Goal: Task Accomplishment & Management: Manage account settings

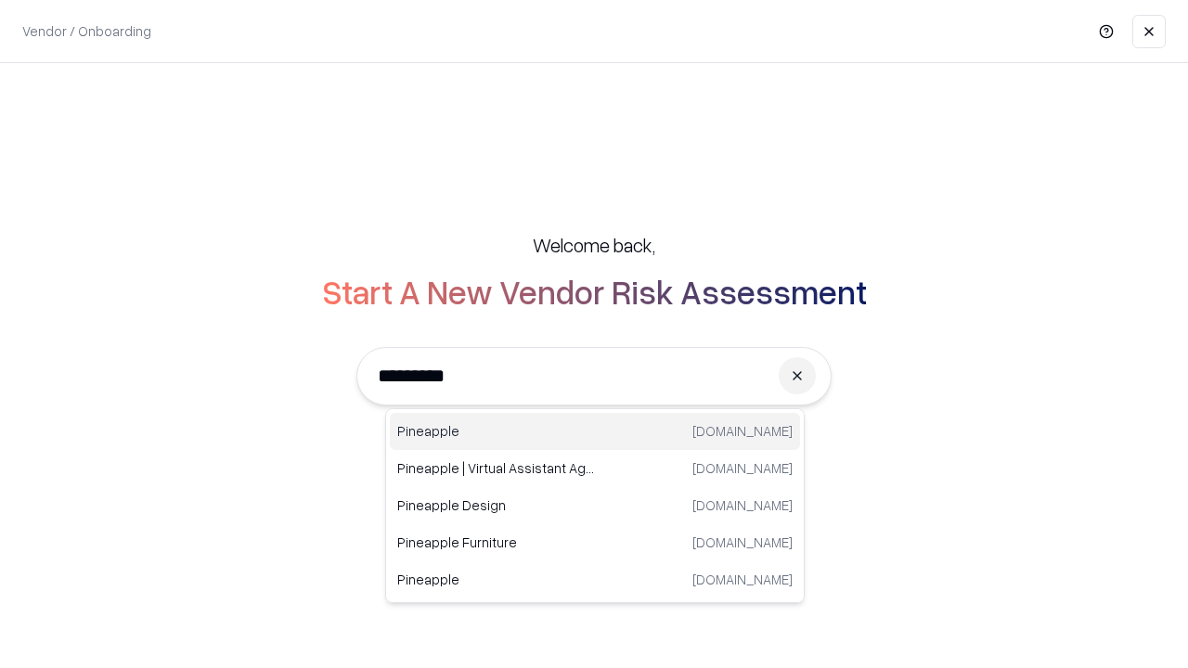
click at [595, 432] on div "Pineapple pineappleenergy.com" at bounding box center [595, 431] width 410 height 37
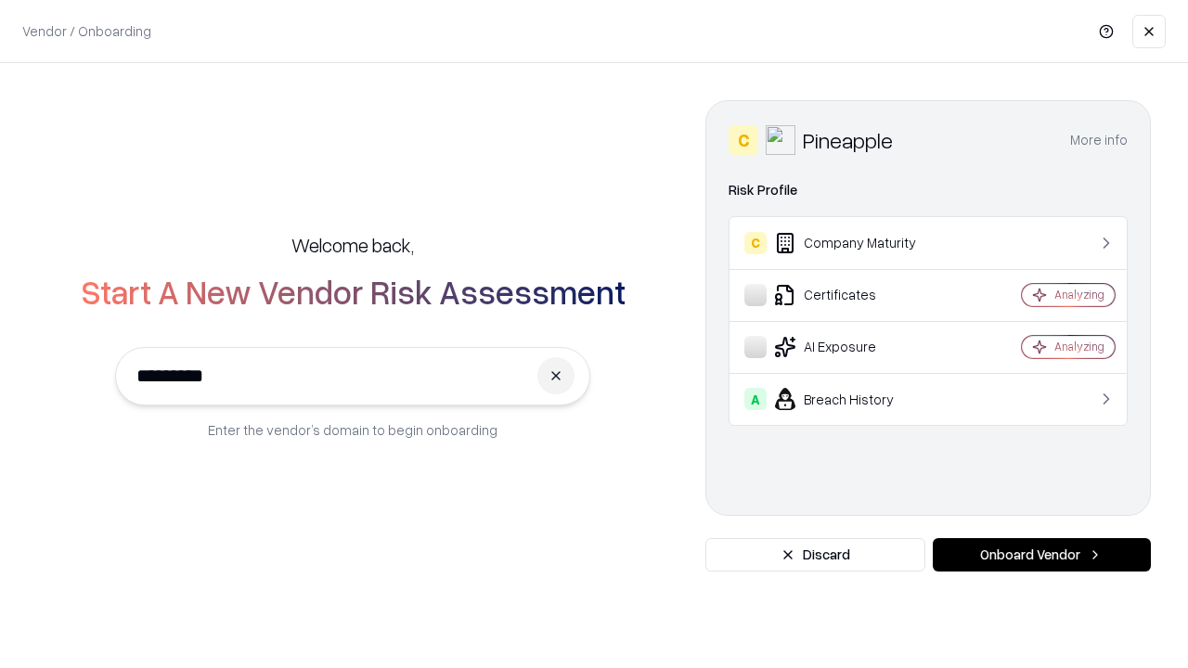
type input "*********"
click at [1042, 555] on button "Onboard Vendor" at bounding box center [1042, 554] width 218 height 33
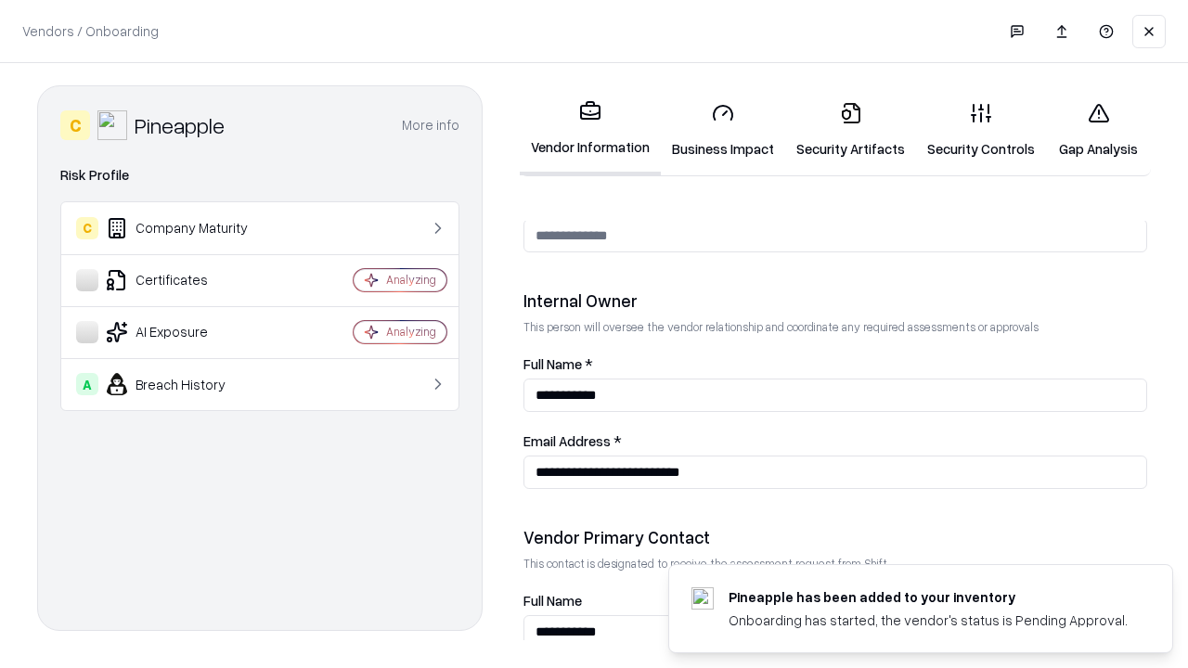
scroll to position [962, 0]
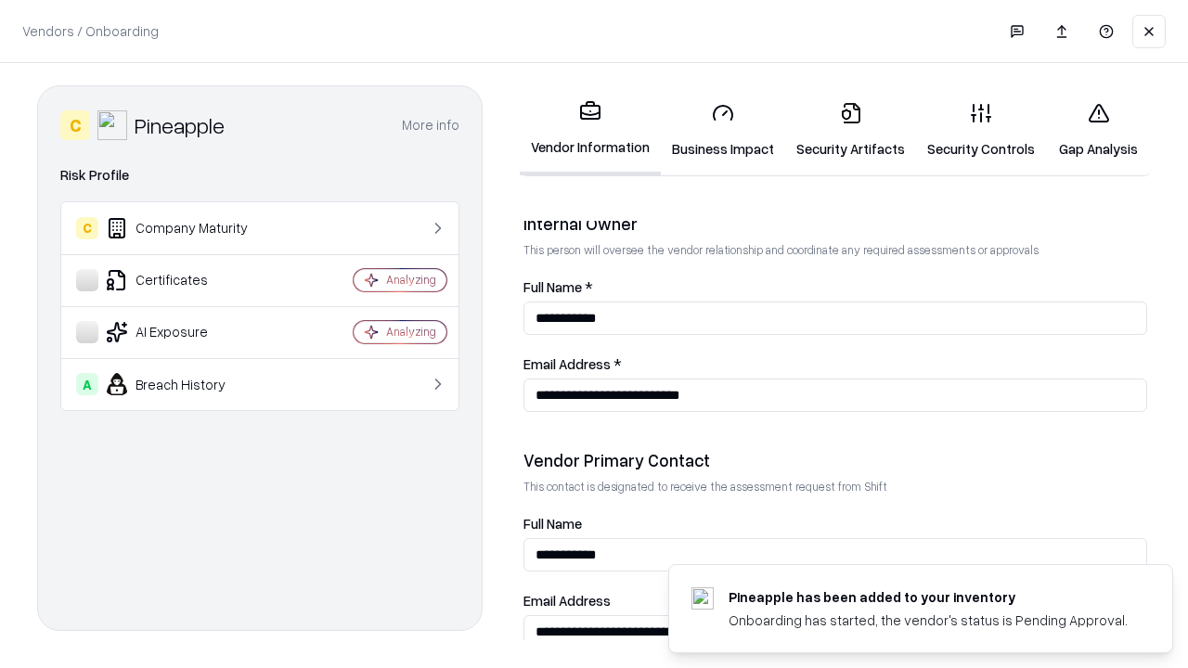
click at [723, 130] on link "Business Impact" at bounding box center [723, 130] width 124 height 86
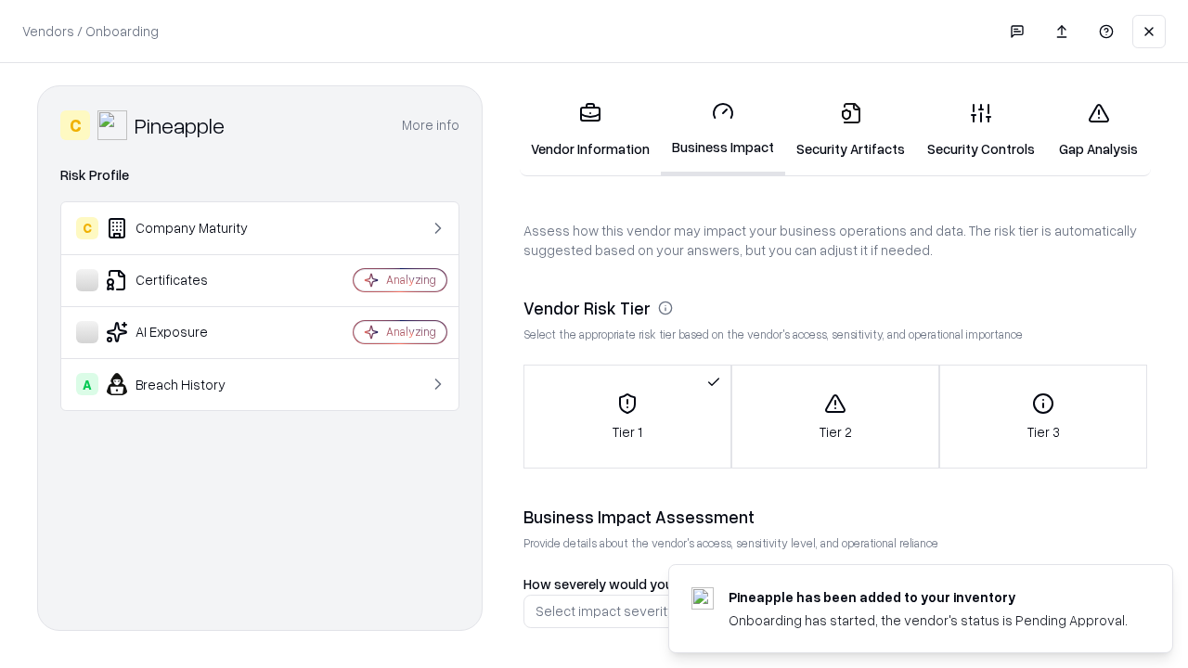
click at [850, 130] on link "Security Artifacts" at bounding box center [850, 130] width 131 height 86
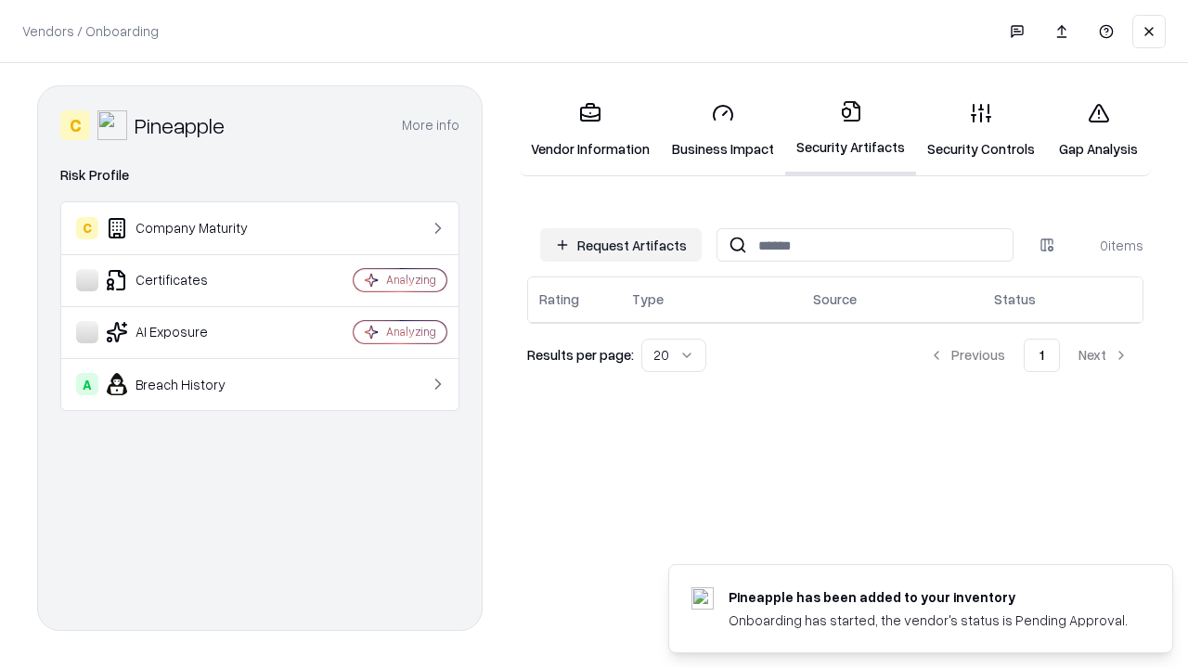
click at [621, 245] on button "Request Artifacts" at bounding box center [621, 244] width 162 height 33
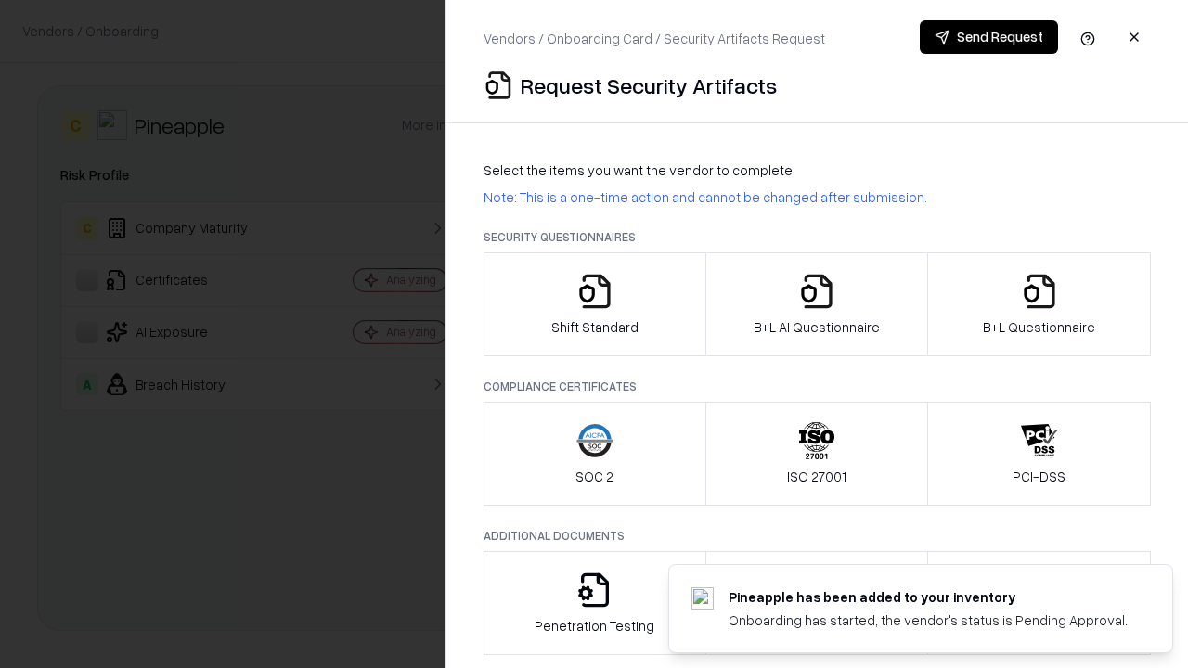
click at [594, 305] on icon "button" at bounding box center [595, 291] width 37 height 37
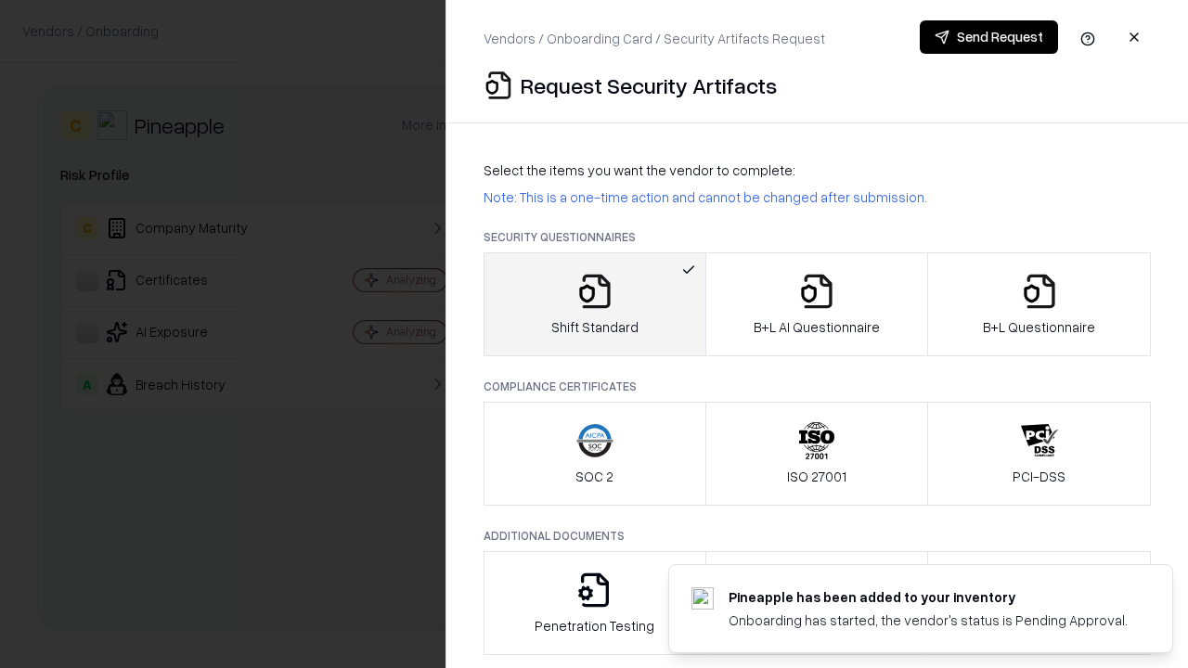
click at [989, 37] on button "Send Request" at bounding box center [989, 36] width 138 height 33
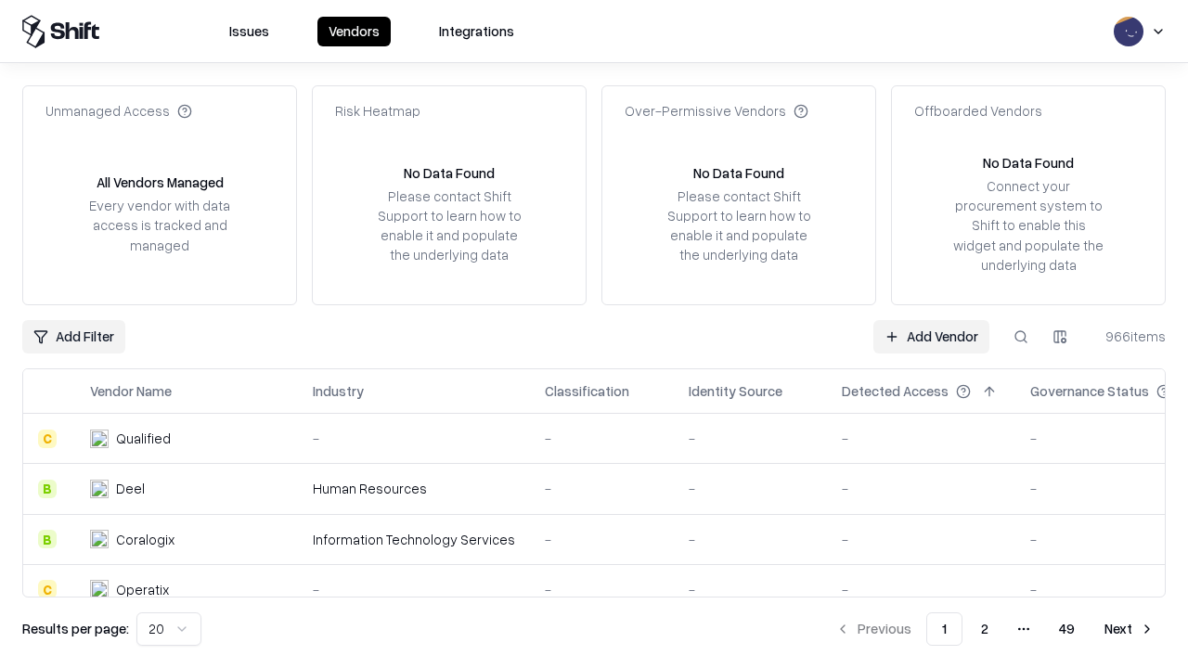
click at [1021, 336] on button at bounding box center [1021, 336] width 33 height 33
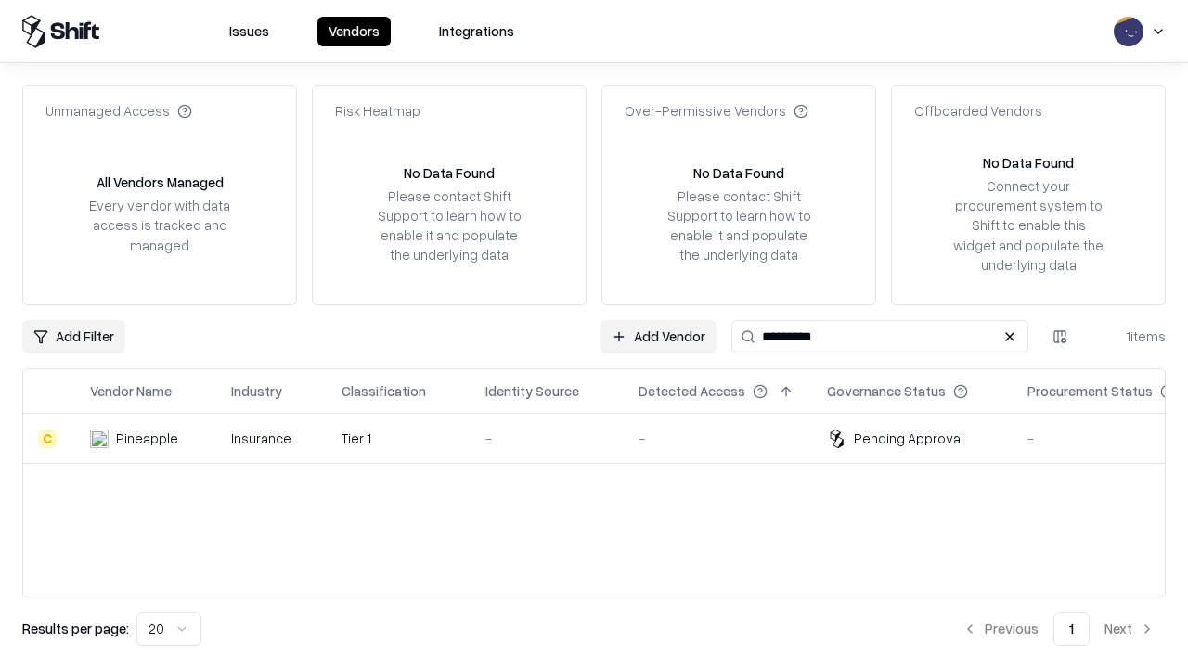
type input "*********"
click at [605, 438] on div "-" at bounding box center [547, 438] width 123 height 19
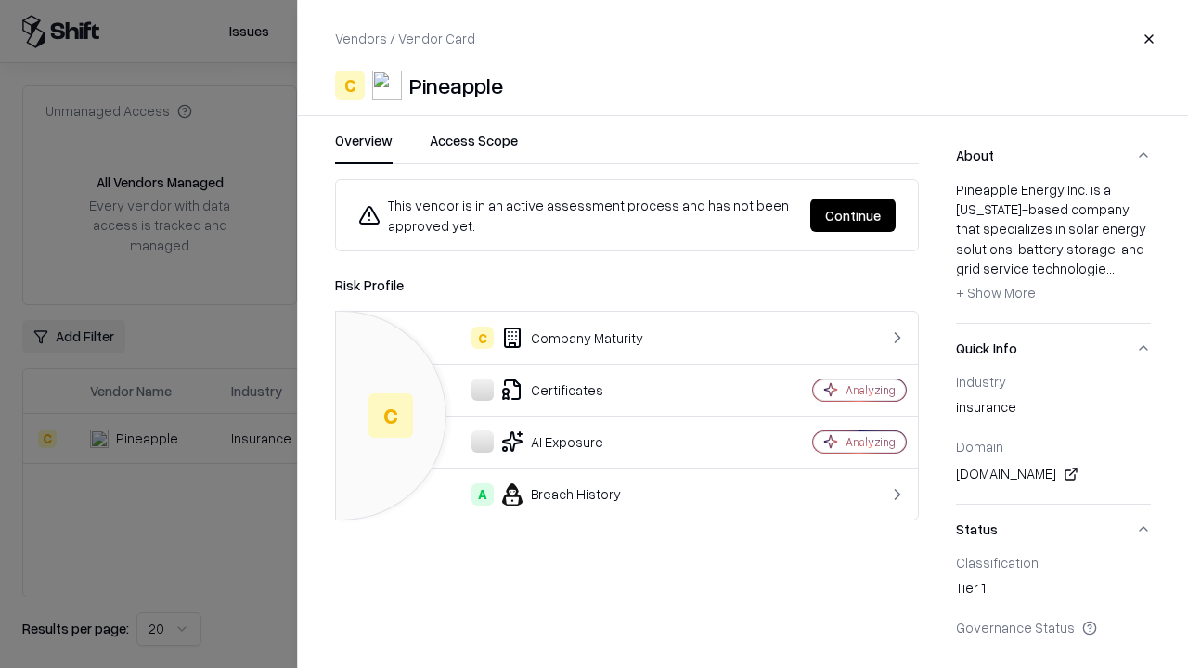
click at [853, 215] on button "Continue" at bounding box center [852, 215] width 85 height 33
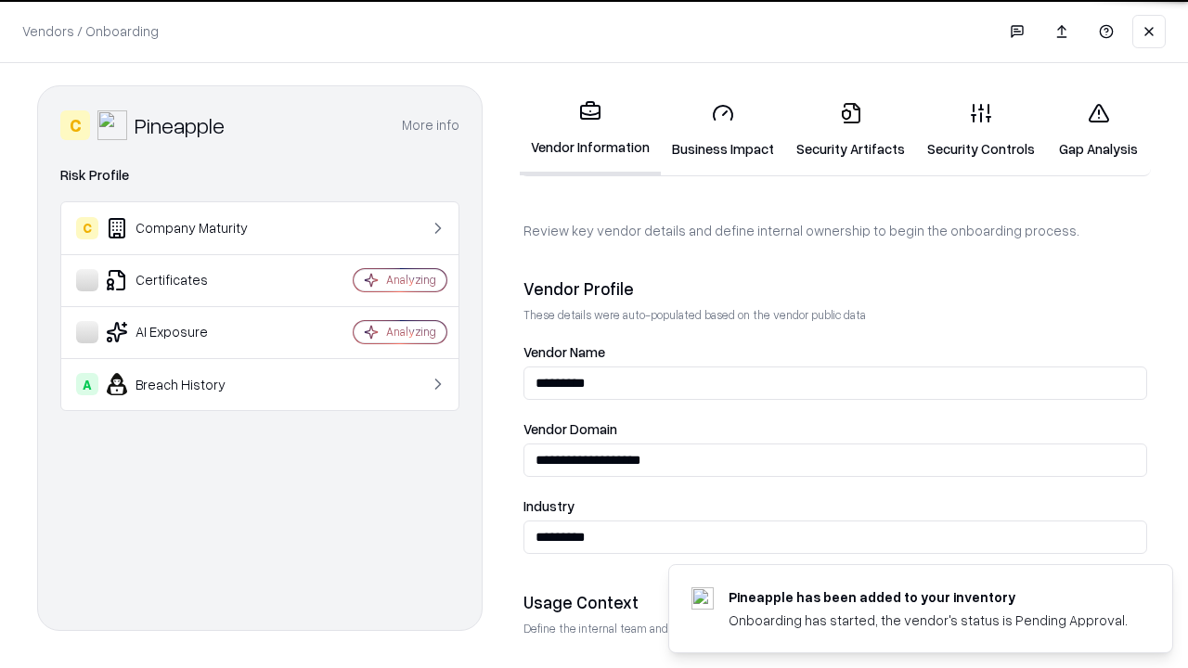
click at [850, 130] on link "Security Artifacts" at bounding box center [850, 130] width 131 height 86
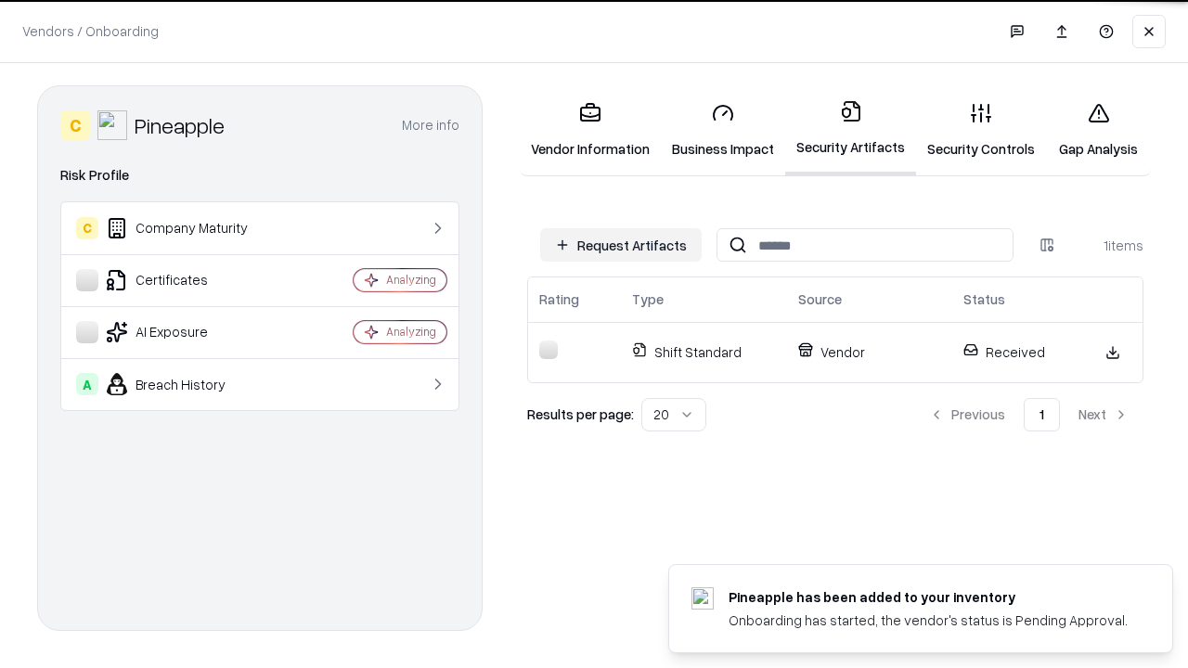
click at [1098, 130] on link "Gap Analysis" at bounding box center [1098, 130] width 105 height 86
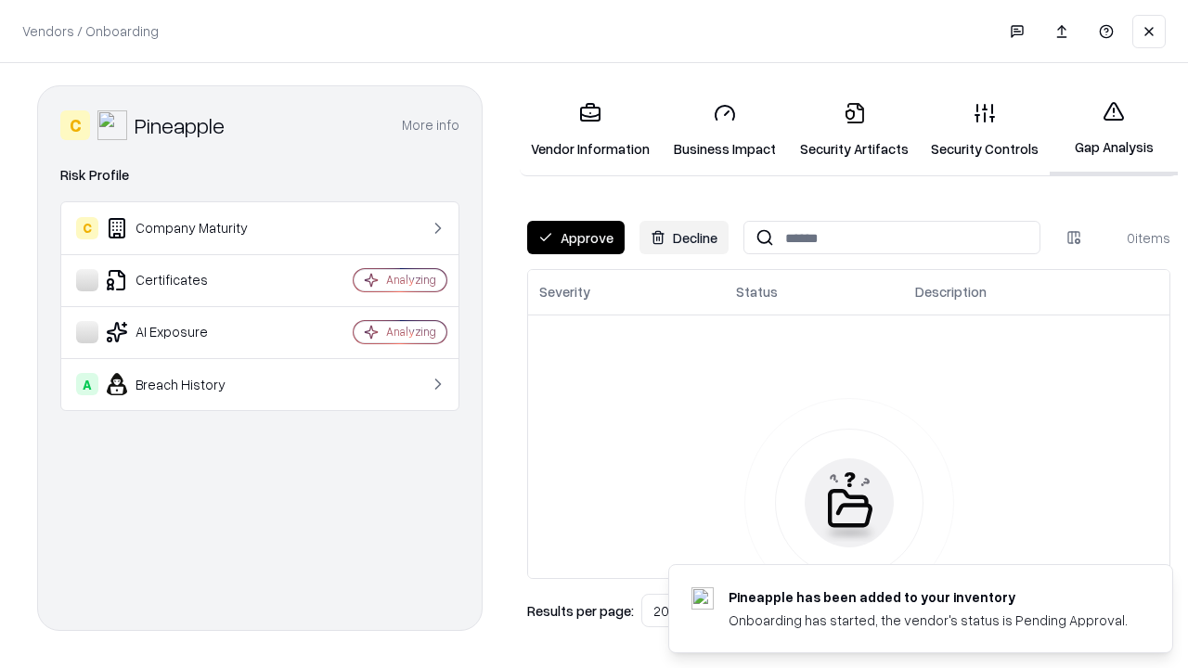
click at [576, 238] on button "Approve" at bounding box center [575, 237] width 97 height 33
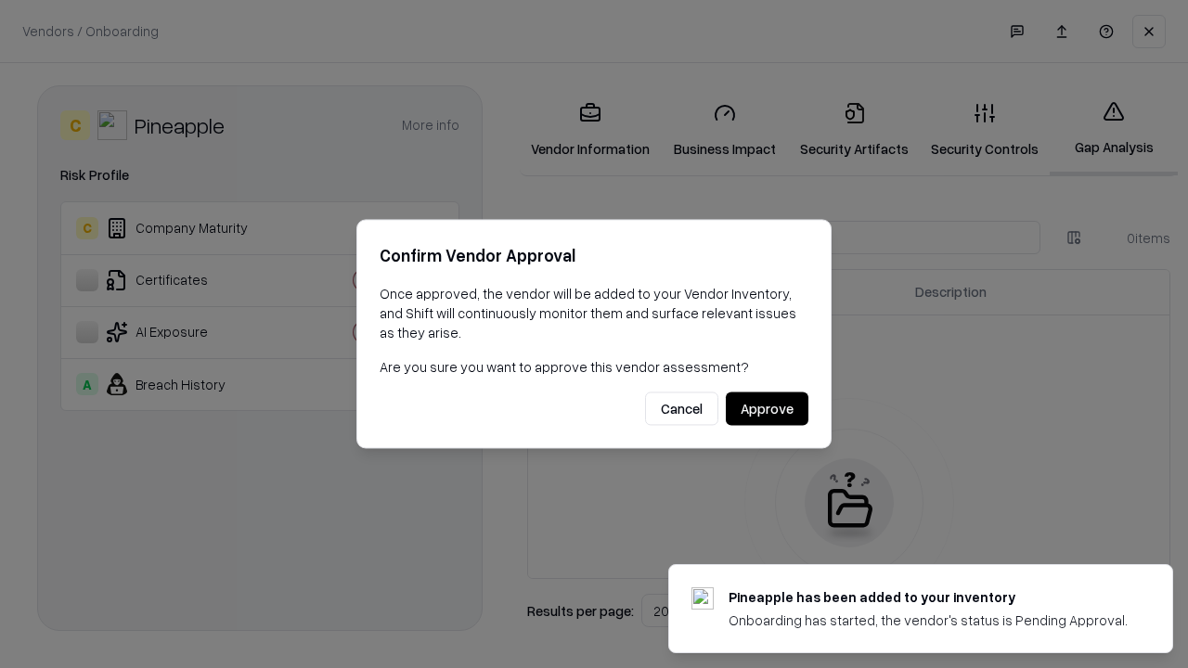
click at [767, 408] on button "Approve" at bounding box center [767, 409] width 83 height 33
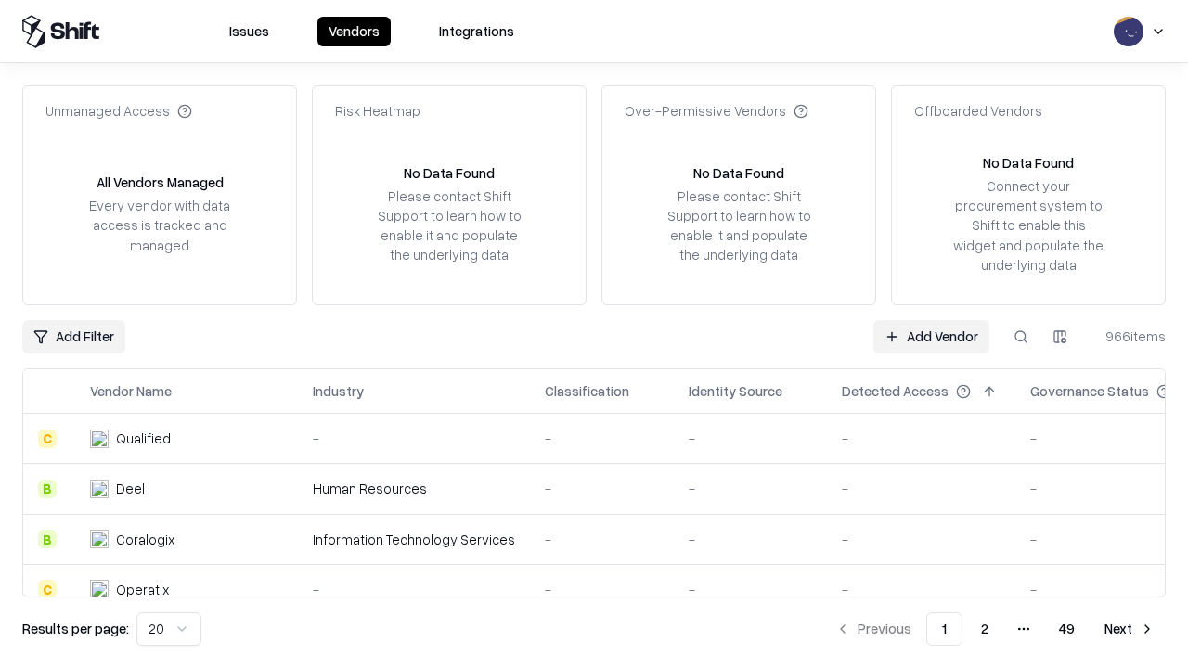
type input "*********"
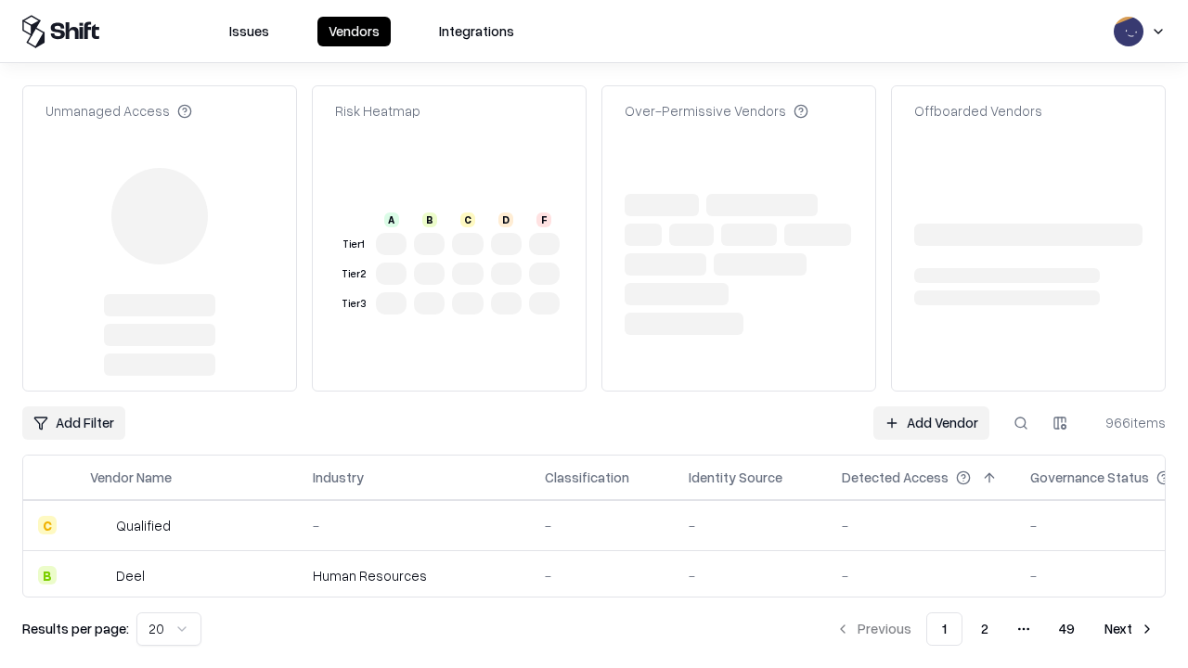
click at [931, 407] on link "Add Vendor" at bounding box center [932, 423] width 116 height 33
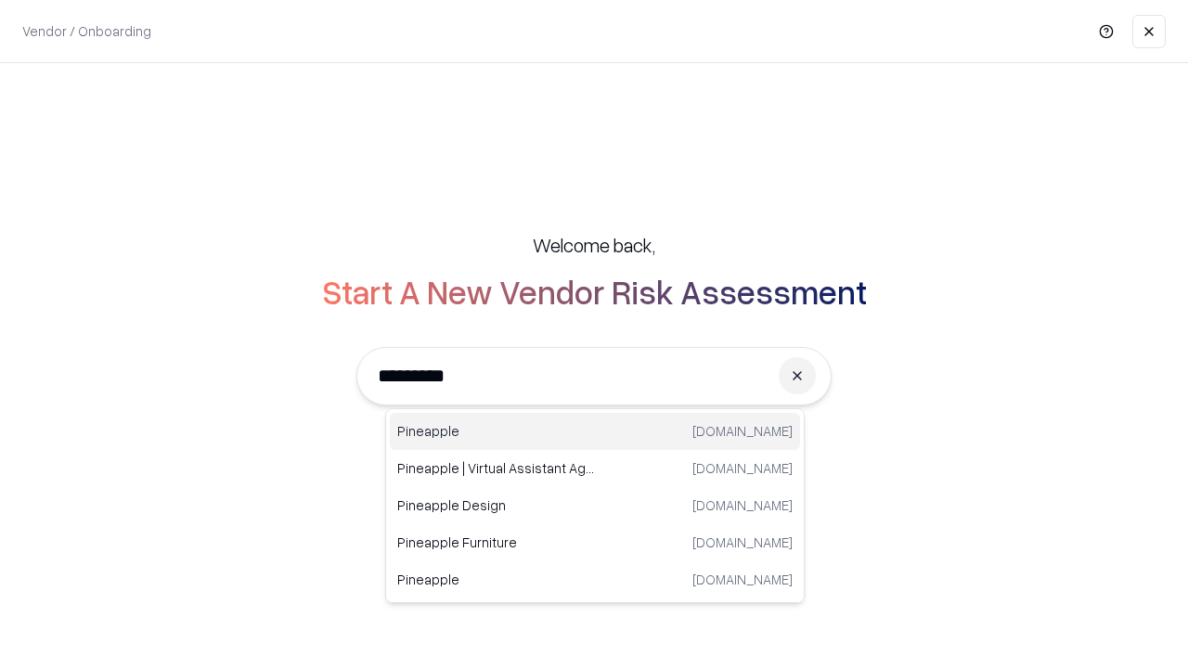
click at [595, 432] on div "Pineapple [DOMAIN_NAME]" at bounding box center [595, 431] width 410 height 37
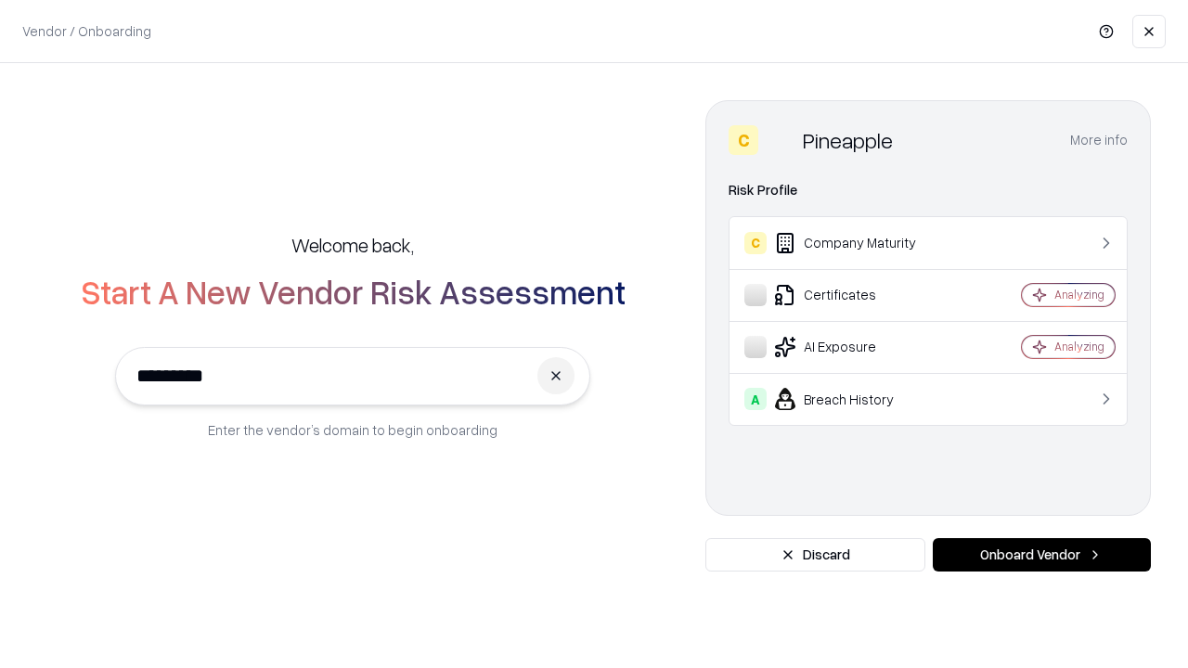
type input "*********"
click at [1042, 555] on button "Onboard Vendor" at bounding box center [1042, 554] width 218 height 33
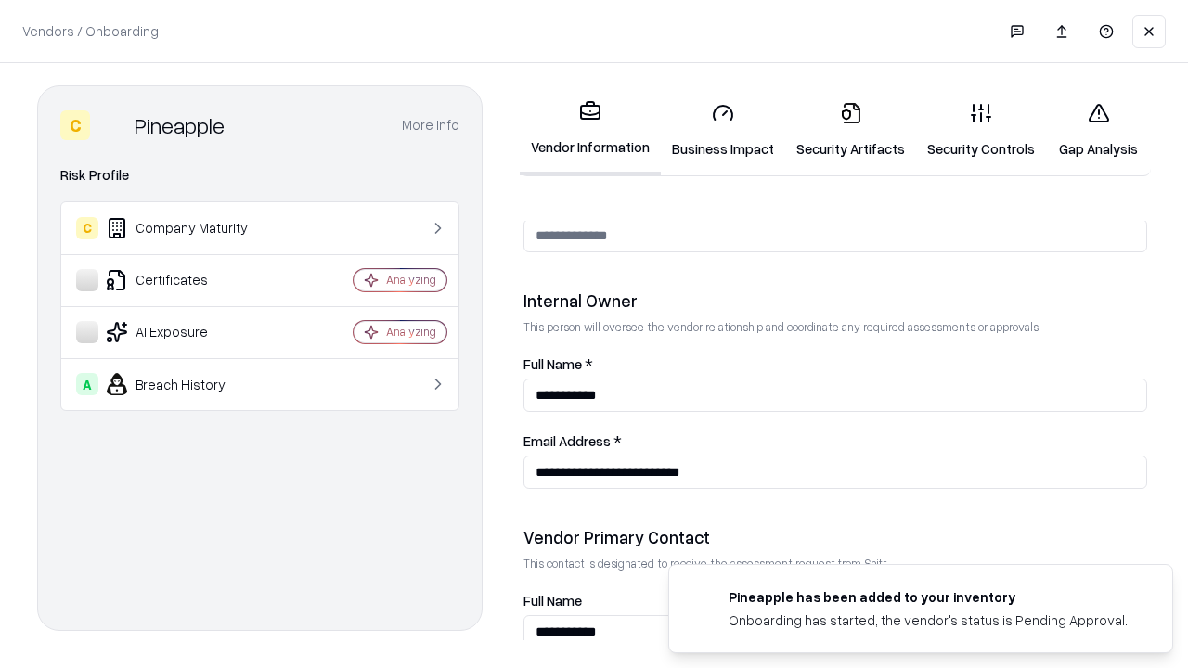
scroll to position [962, 0]
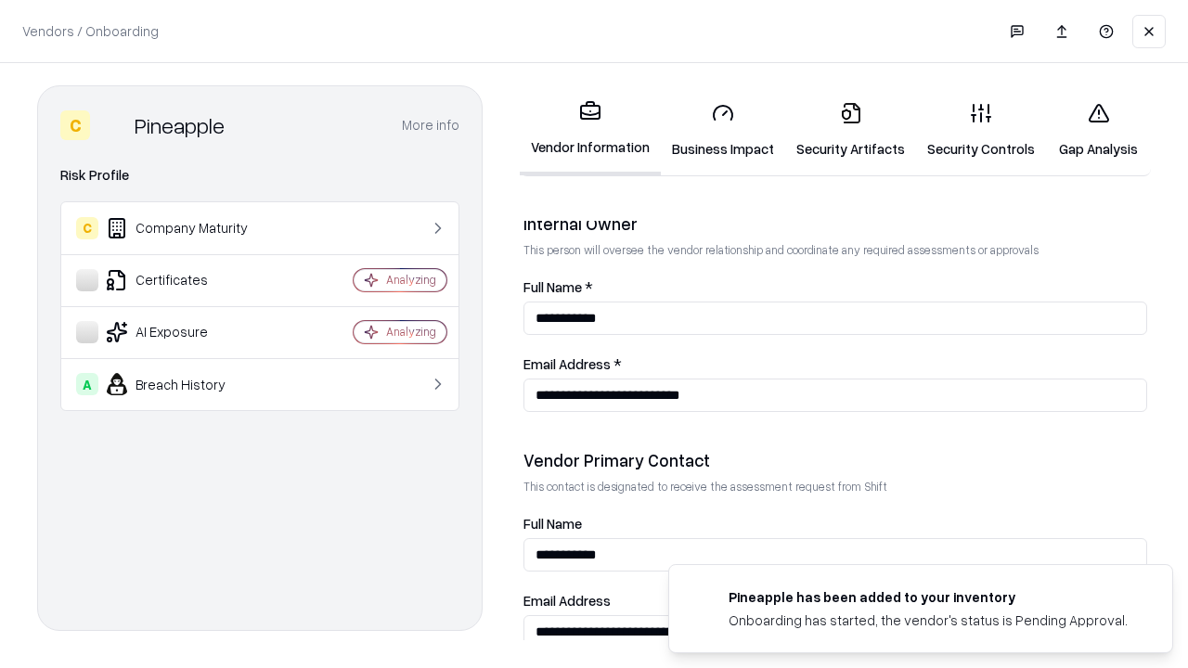
click at [1098, 130] on link "Gap Analysis" at bounding box center [1098, 130] width 105 height 86
